Goal: Transaction & Acquisition: Purchase product/service

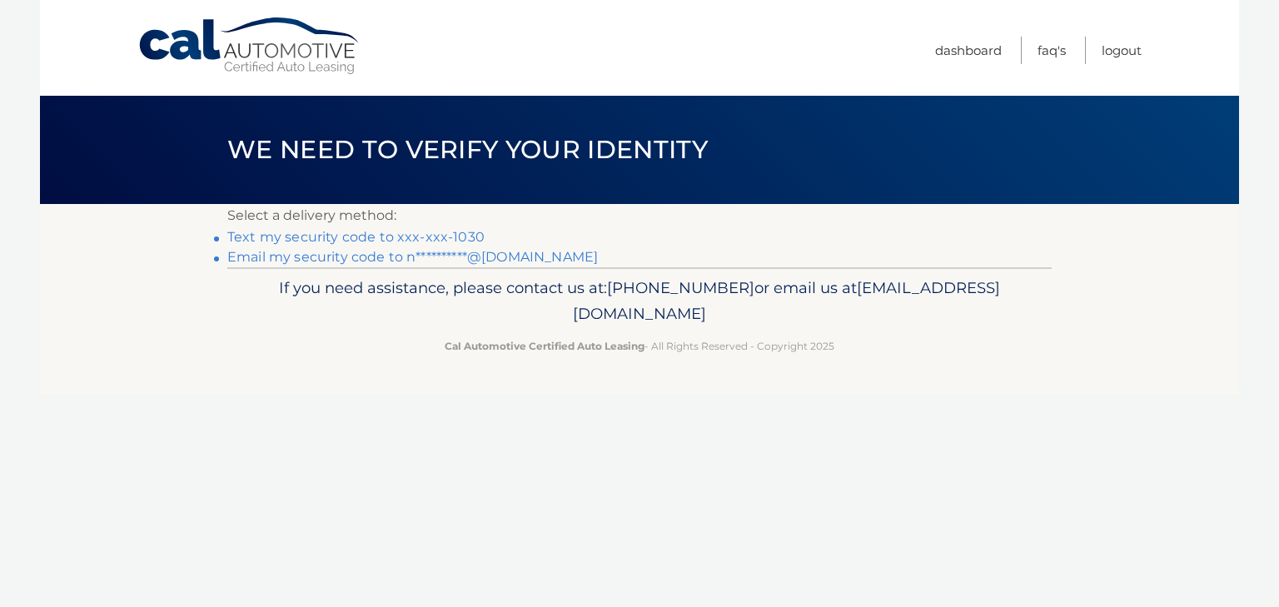
click at [283, 237] on link "Text my security code to xxx-xxx-1030" at bounding box center [355, 237] width 257 height 16
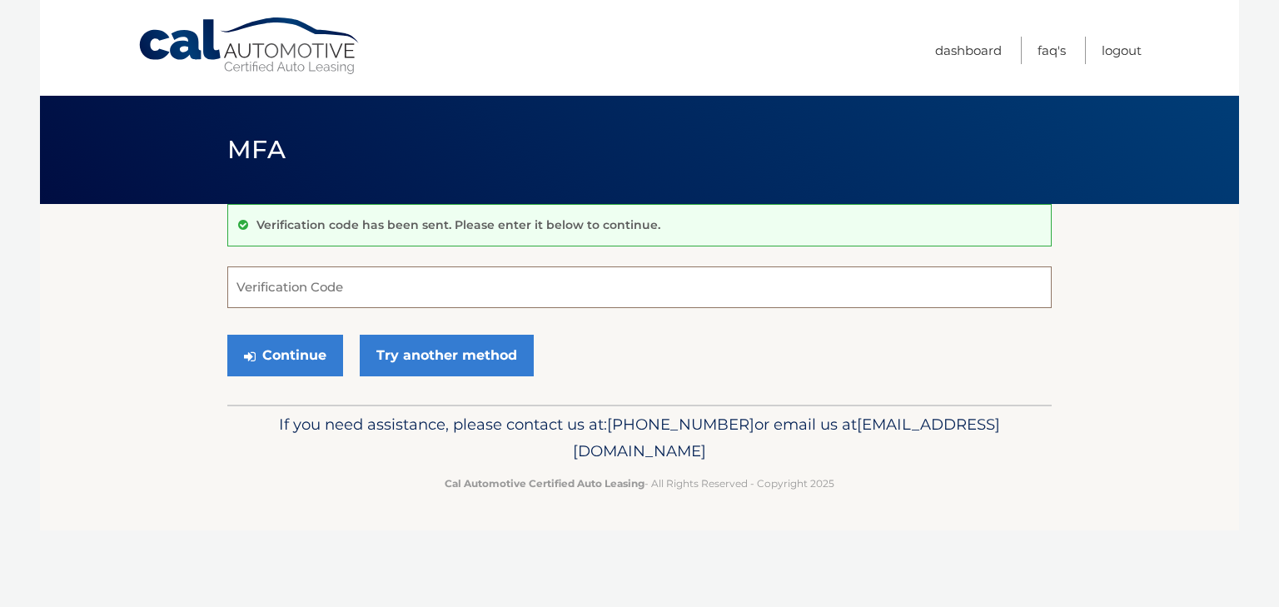
click at [331, 290] on input "Verification Code" at bounding box center [639, 287] width 824 height 42
type input "114083"
click at [290, 368] on button "Continue" at bounding box center [285, 356] width 116 height 42
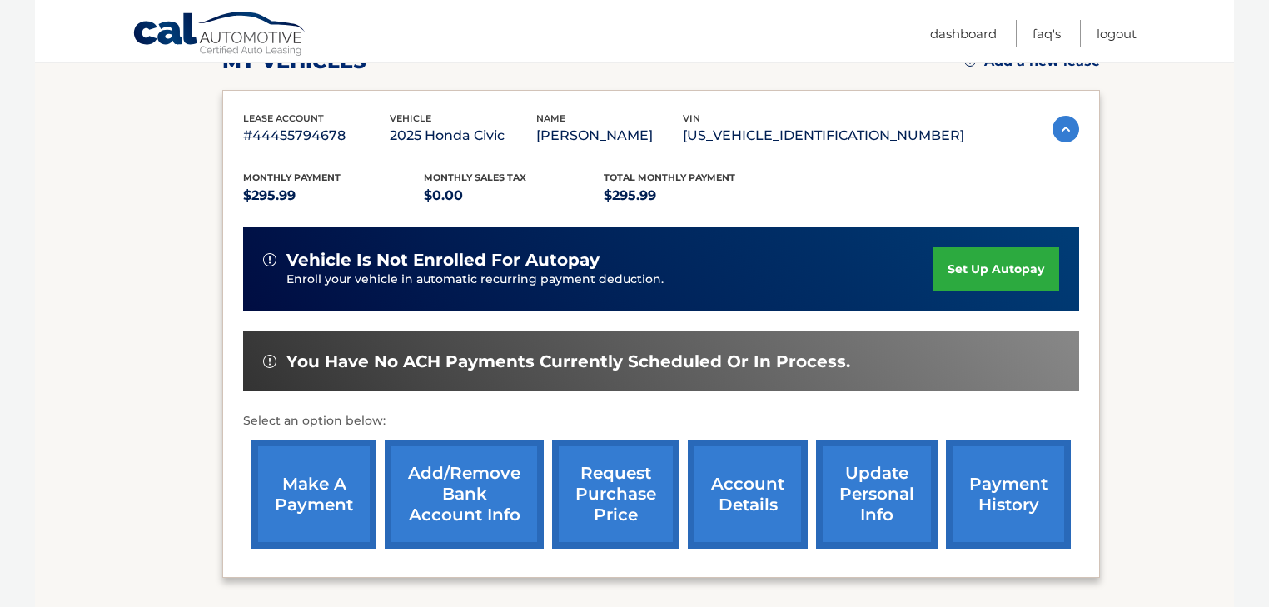
scroll to position [266, 0]
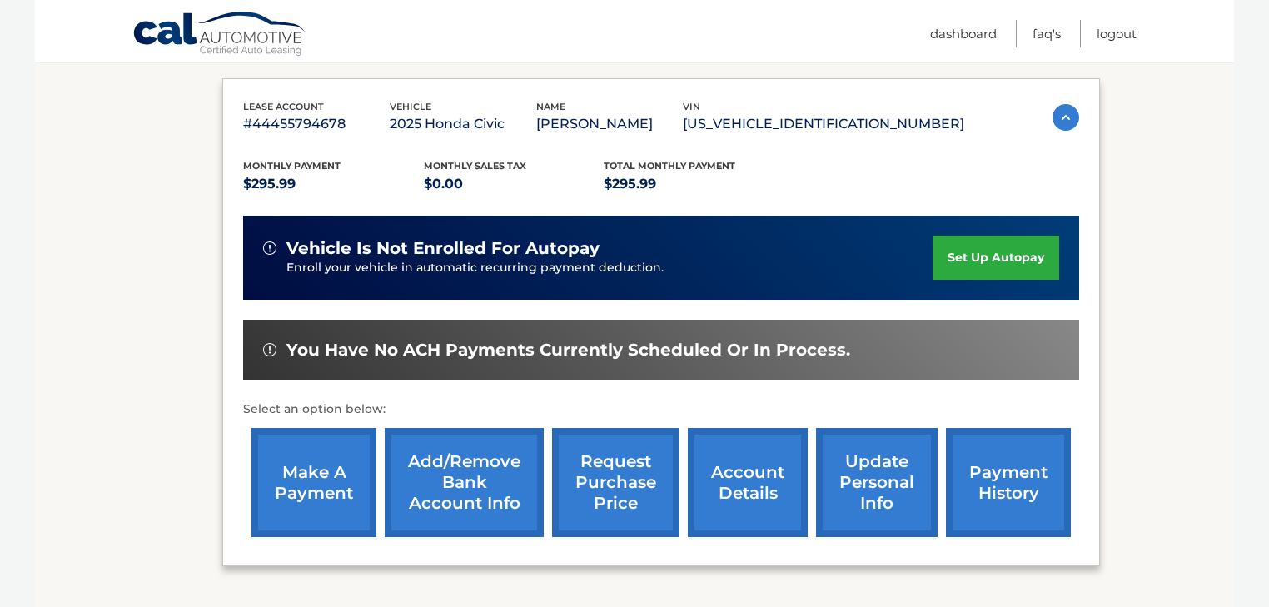
click at [305, 488] on link "make a payment" at bounding box center [313, 482] width 125 height 109
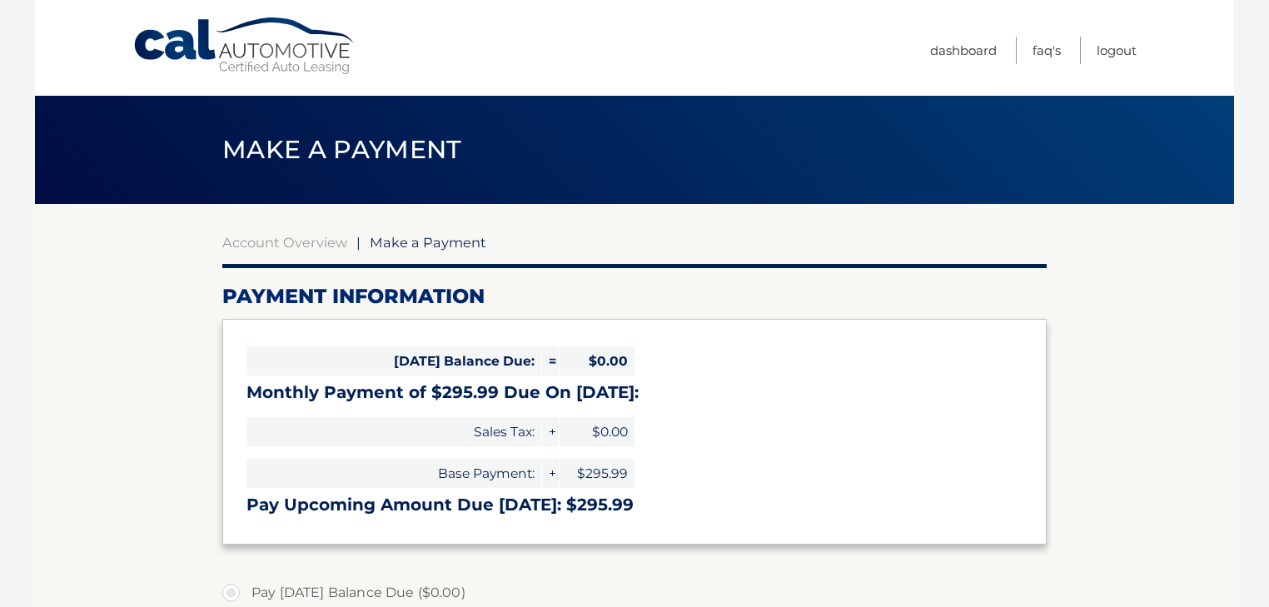
select select "MWM1MzA4NWQtNDgzNi00N2ExLTkxZjUtZDkyNGY3NmVhMjky"
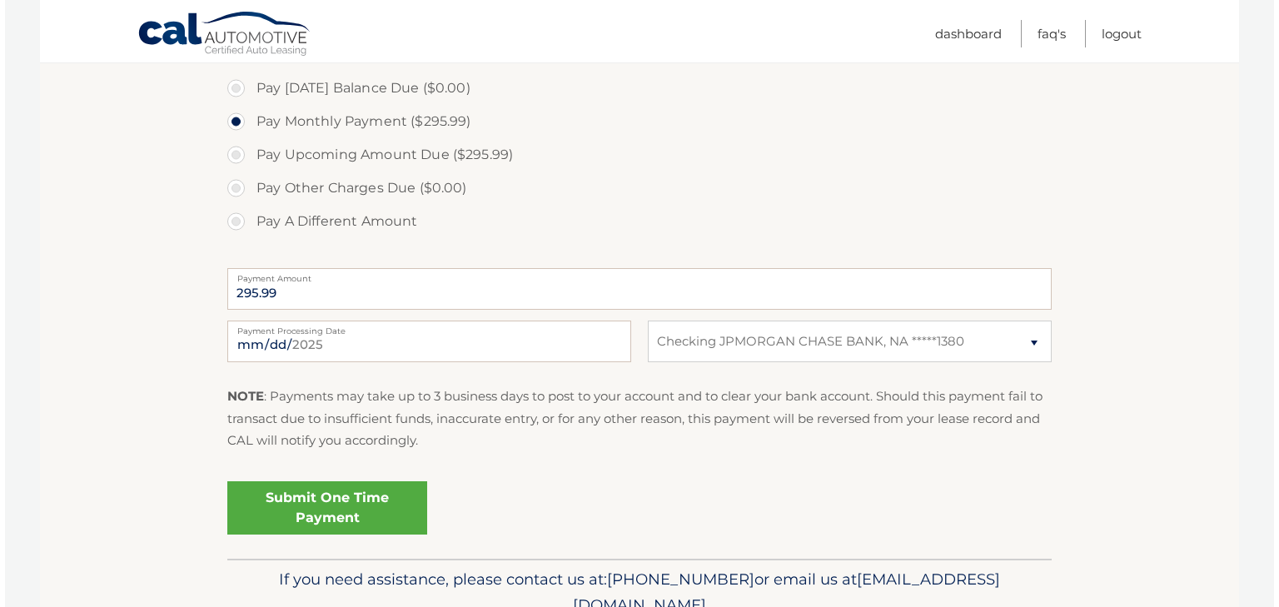
scroll to position [533, 0]
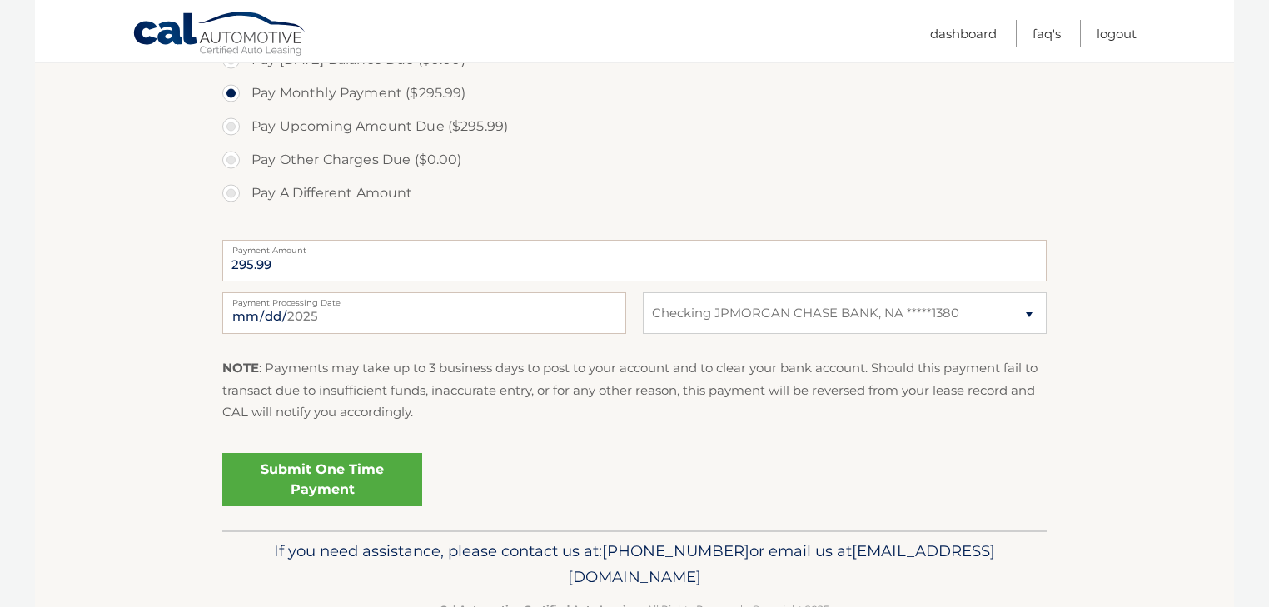
click at [320, 480] on link "Submit One Time Payment" at bounding box center [322, 479] width 200 height 53
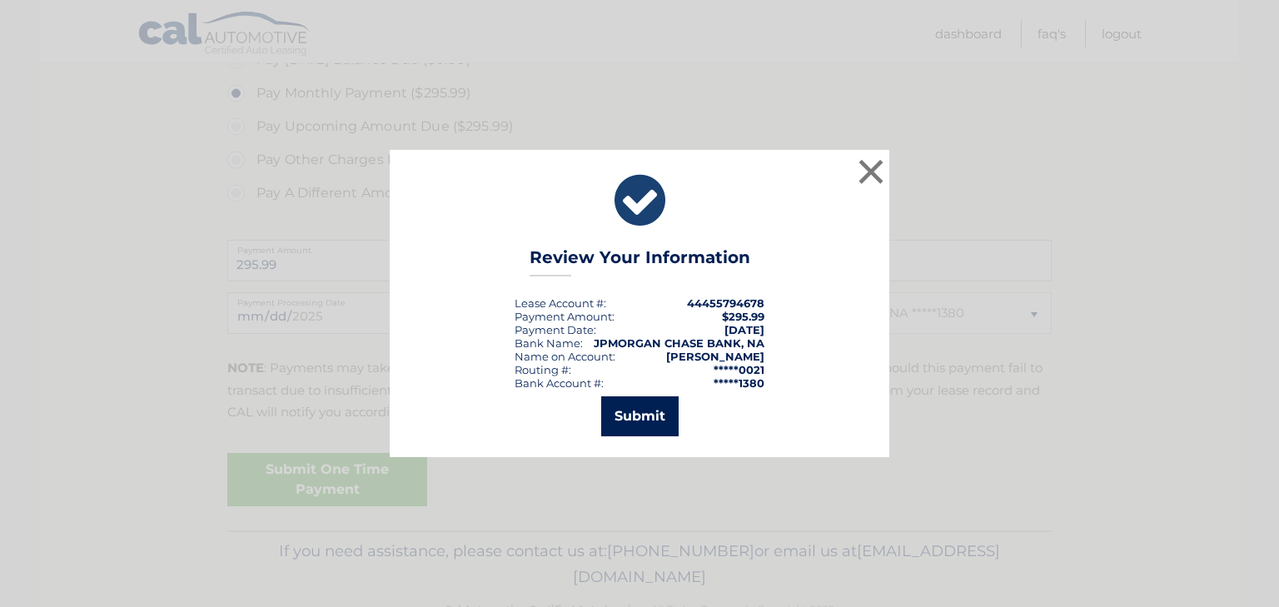
click at [645, 420] on button "Submit" at bounding box center [639, 416] width 77 height 40
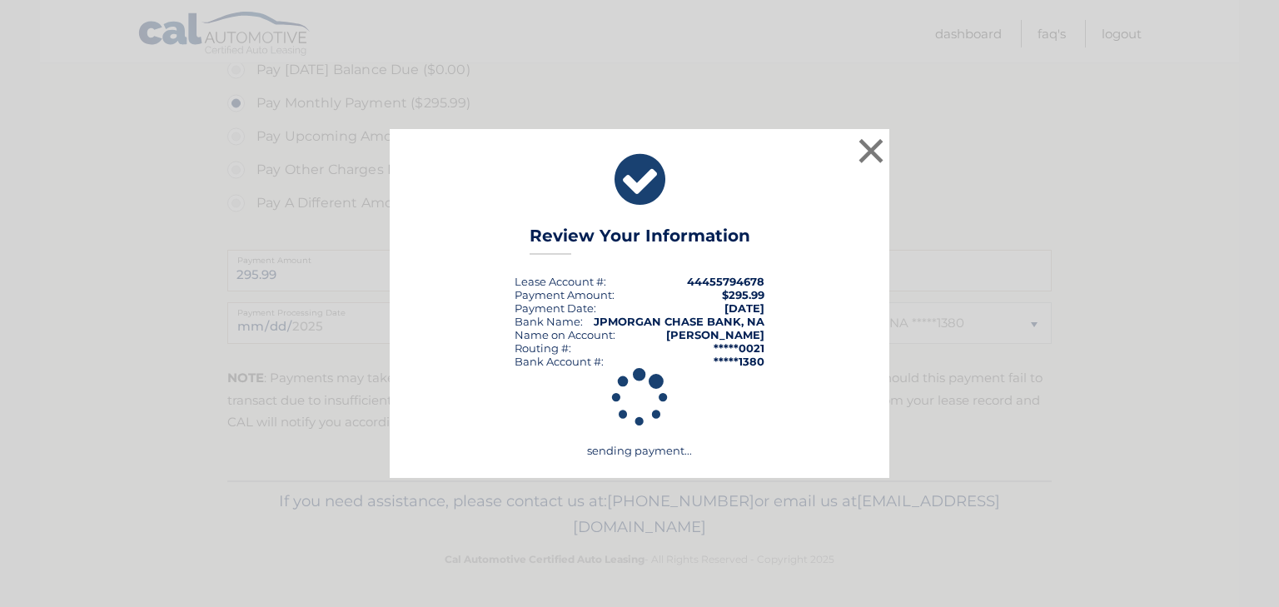
scroll to position [522, 0]
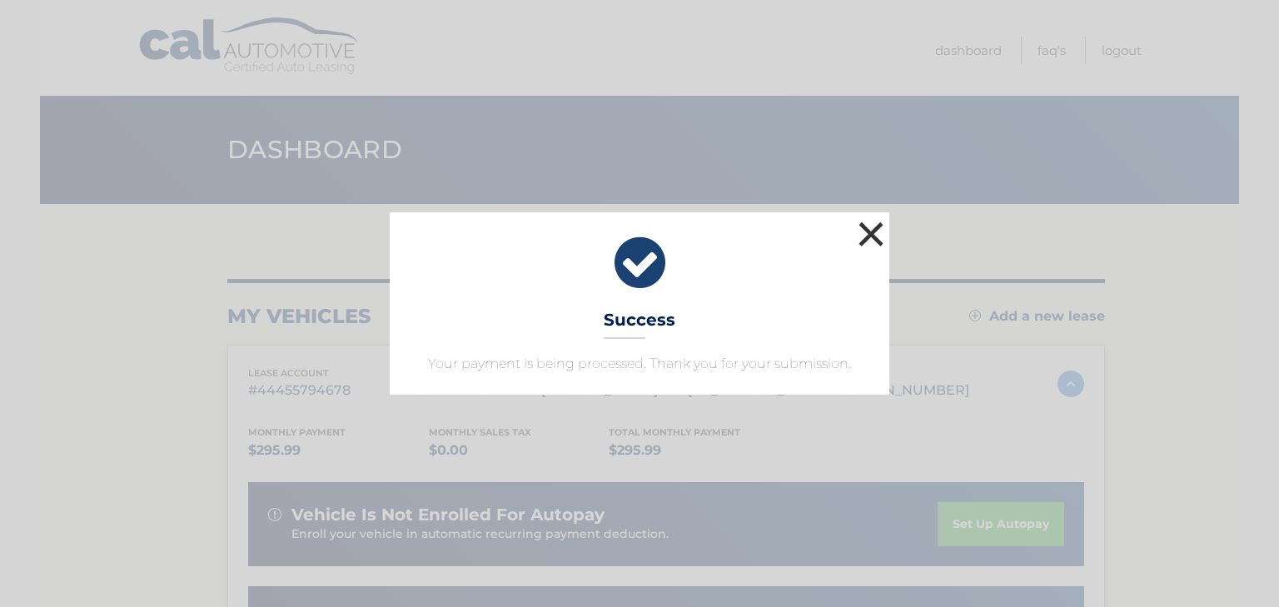
click at [869, 230] on button "×" at bounding box center [870, 233] width 33 height 33
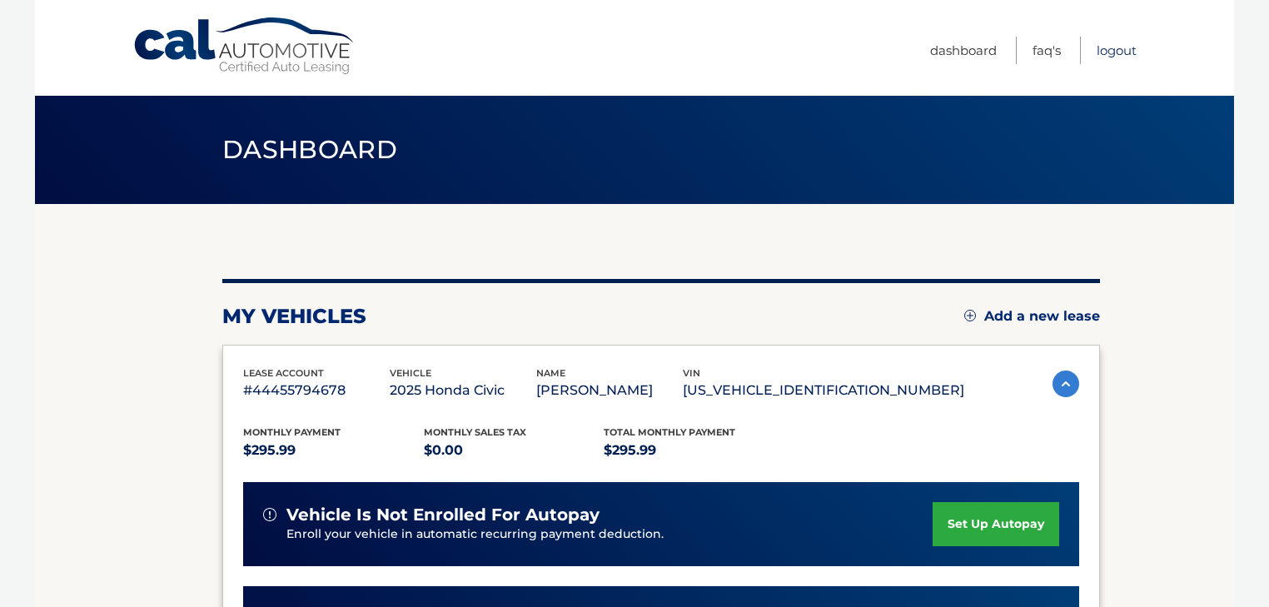
click at [1099, 52] on link "Logout" at bounding box center [1117, 50] width 40 height 27
